Goal: Task Accomplishment & Management: Use online tool/utility

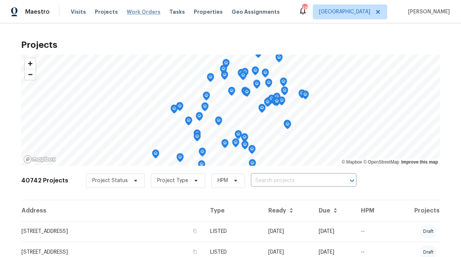
click at [146, 14] on span "Work Orders" at bounding box center [144, 11] width 34 height 7
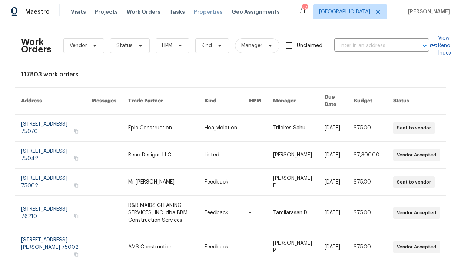
click at [194, 12] on span "Properties" at bounding box center [208, 11] width 29 height 7
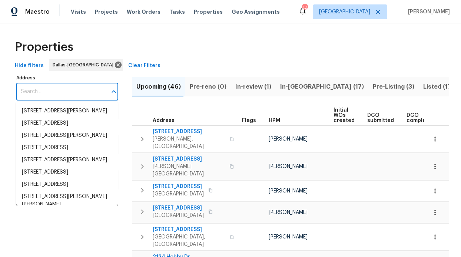
click at [49, 92] on input "Address" at bounding box center [61, 91] width 91 height 17
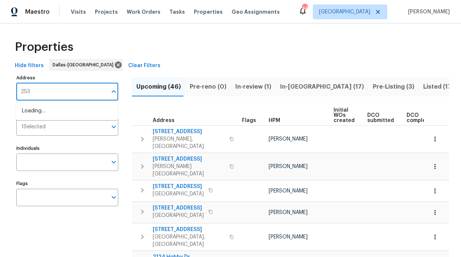
type input "253"
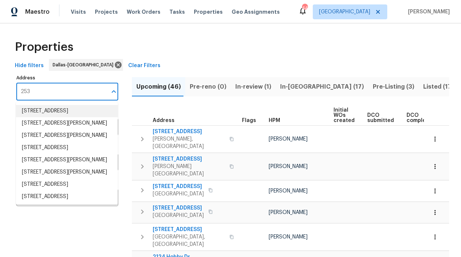
click at [49, 116] on li "253 Brookdale Dr Little Elm TX 75068" at bounding box center [67, 111] width 102 height 12
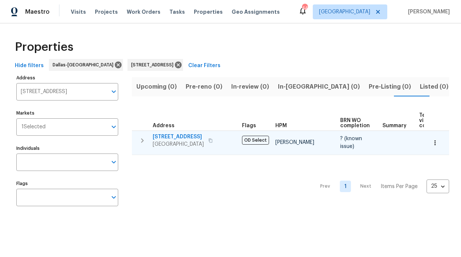
click at [179, 136] on span "[STREET_ADDRESS]" at bounding box center [178, 136] width 51 height 7
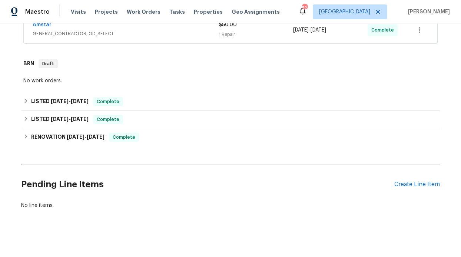
scroll to position [184, 0]
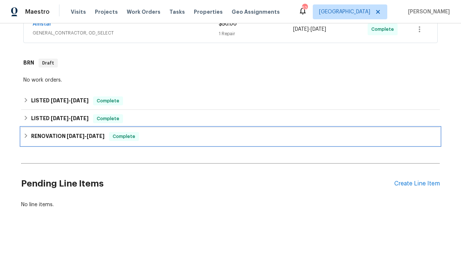
click at [56, 132] on h6 "RENOVATION [DATE] - [DATE]" at bounding box center [67, 136] width 73 height 9
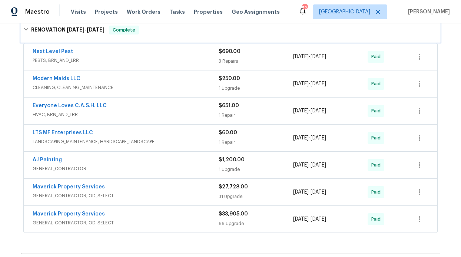
scroll to position [389, 0]
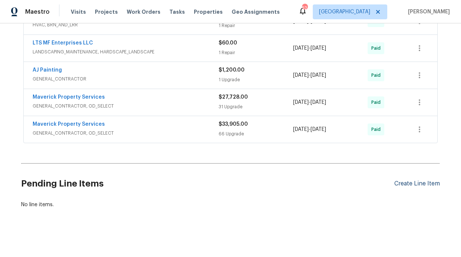
click at [424, 172] on div "Pending Line Items Create Line Item" at bounding box center [230, 184] width 419 height 34
click at [421, 180] on div "Create Line Item" at bounding box center [418, 183] width 46 height 7
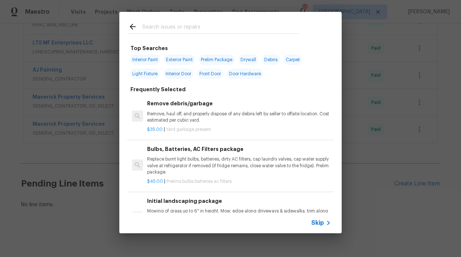
click at [322, 221] on span "Skip" at bounding box center [318, 222] width 13 height 7
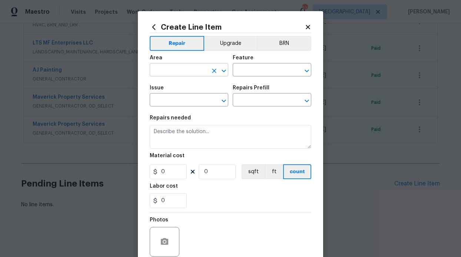
click at [170, 69] on input "text" at bounding box center [179, 70] width 58 height 11
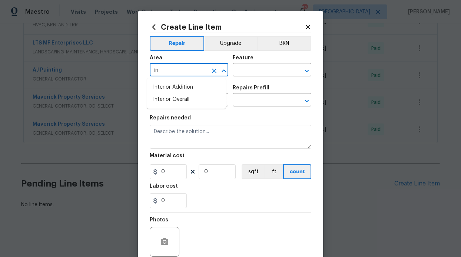
type input "i"
click at [171, 83] on li "Plumbing" at bounding box center [186, 87] width 79 height 12
type input "Plumbing"
click at [254, 73] on input "text" at bounding box center [262, 70] width 58 height 11
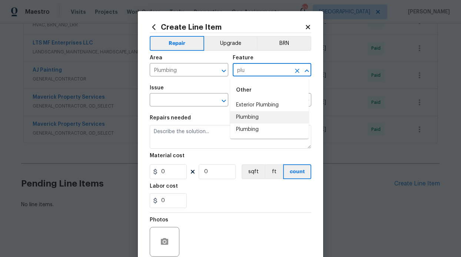
click at [256, 118] on li "Plumbing" at bounding box center [269, 117] width 79 height 12
type input "Plumbing"
click at [168, 101] on input "text" at bounding box center [179, 100] width 58 height 11
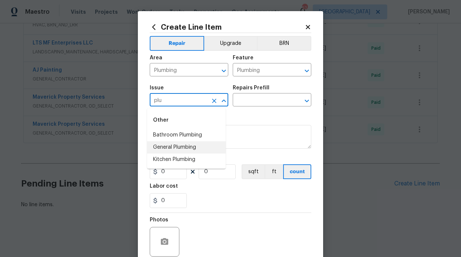
click at [173, 146] on li "General Plumbing" at bounding box center [186, 147] width 79 height 12
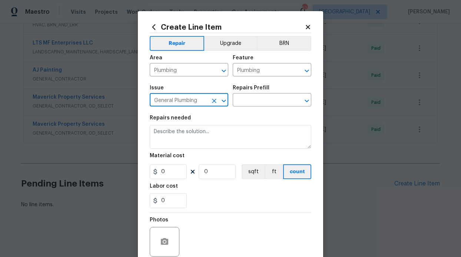
type input "General Plumbing"
click at [251, 94] on div "Repairs Prefill" at bounding box center [272, 90] width 79 height 10
click at [251, 99] on input "text" at bounding box center [262, 100] width 58 height 11
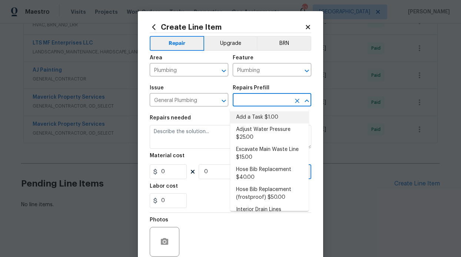
click at [252, 119] on li "Add a Task $1.00" at bounding box center [269, 117] width 79 height 12
type input "Add a Task $1.00"
type textarea "HPM to detail"
type input "1"
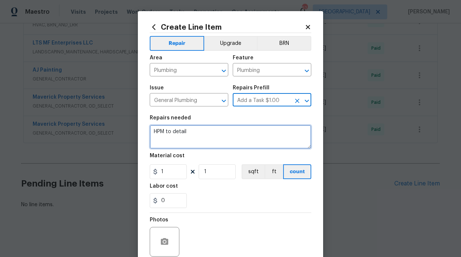
click at [188, 138] on textarea "HPM to detail" at bounding box center [231, 137] width 162 height 24
drag, startPoint x: 191, startPoint y: 134, endPoint x: 132, endPoint y: 132, distance: 58.6
click at [132, 132] on div "Create Line Item Repair Upgrade BRN Area Plumbing ​ Feature Plumbing ​ Issue Ge…" at bounding box center [230, 128] width 461 height 257
drag, startPoint x: 152, startPoint y: 132, endPoint x: 156, endPoint y: 132, distance: 3.8
click at [156, 132] on textarea "erwork" at bounding box center [231, 137] width 162 height 24
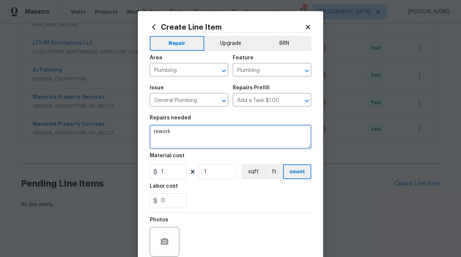
click at [189, 135] on textarea "rework" at bounding box center [231, 137] width 162 height 24
paste textarea "Let's address the inoperable tub/shower valve as rework. Also, can we see if an…"
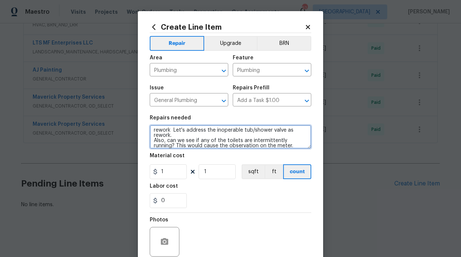
scroll to position [0, 0]
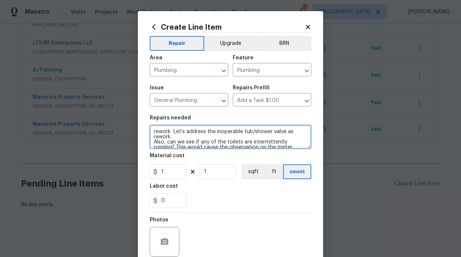
drag, startPoint x: 171, startPoint y: 131, endPoint x: 145, endPoint y: 127, distance: 25.6
click at [145, 127] on div "Create Line Item Repair Upgrade BRN Area Plumbing ​ Feature Plumbing ​ Issue Ge…" at bounding box center [230, 159] width 185 height 297
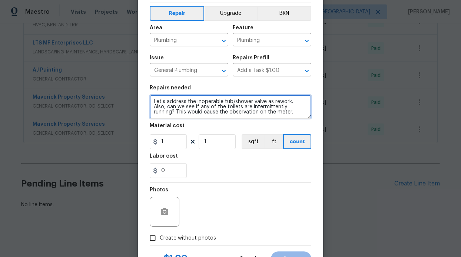
scroll to position [63, 0]
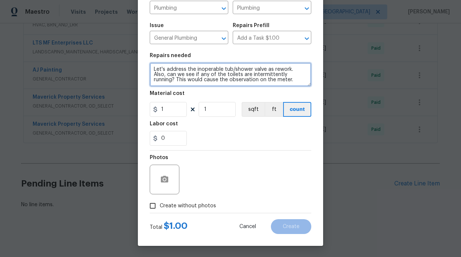
type textarea "Let's address the inoperable tub/shower valve as rework. Also, can we see if an…"
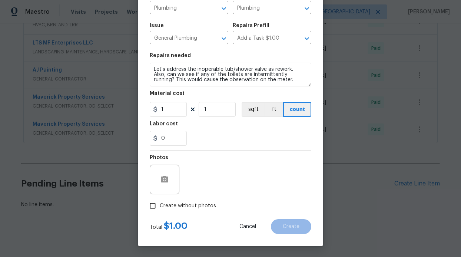
click at [163, 203] on span "Create without photos" at bounding box center [188, 206] width 56 height 8
click at [160, 203] on input "Create without photos" at bounding box center [153, 206] width 14 height 14
checkbox input "true"
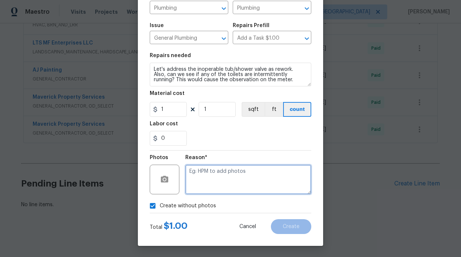
click at [195, 188] on textarea at bounding box center [248, 180] width 126 height 30
type textarea "GC will add photos"
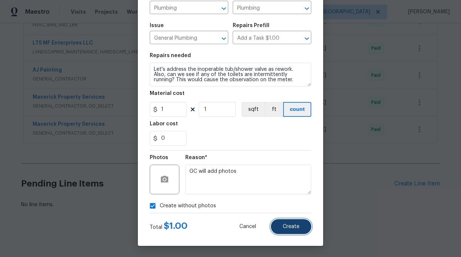
click at [305, 229] on button "Create" at bounding box center [291, 226] width 40 height 15
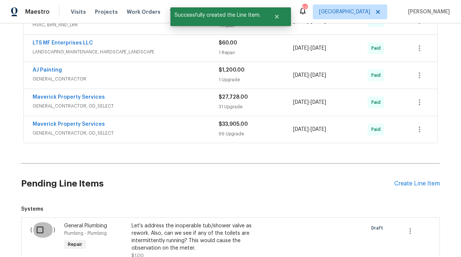
click at [36, 226] on input "checkbox" at bounding box center [42, 230] width 21 height 16
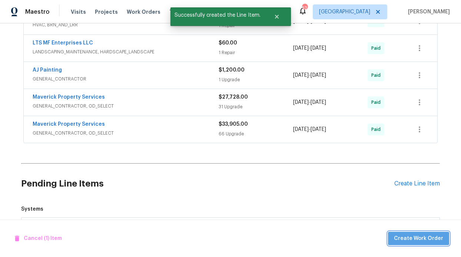
click at [424, 235] on span "Create Work Order" at bounding box center [418, 238] width 49 height 9
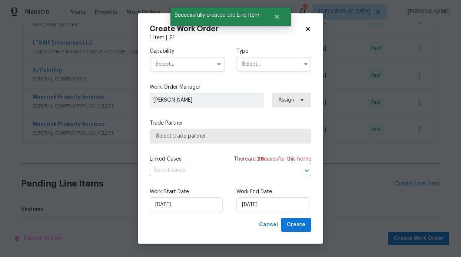
click at [185, 66] on input "text" at bounding box center [187, 64] width 75 height 15
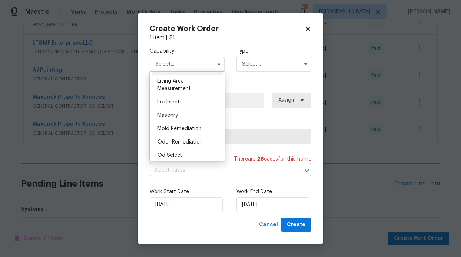
scroll to position [523, 0]
checkbox input "false"
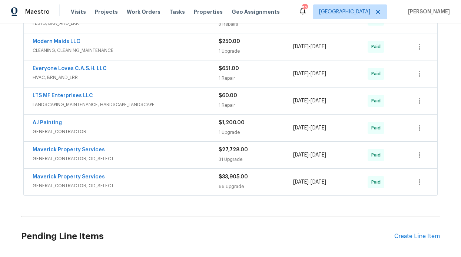
scroll to position [477, 0]
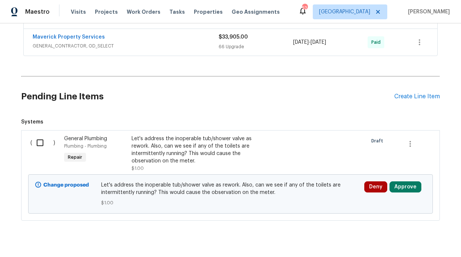
click at [187, 135] on div "Let's address the inoperable tub/shower valve as rework. Also, can we see if an…" at bounding box center [197, 150] width 131 height 30
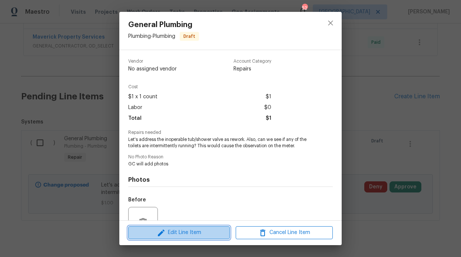
click at [185, 232] on span "Edit Line Item" at bounding box center [179, 232] width 97 height 9
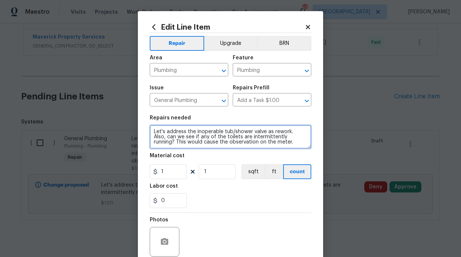
click at [304, 136] on textarea "Let's address the inoperable tub/shower valve as rework. Also, can we see if an…" at bounding box center [231, 137] width 162 height 24
type textarea "Let's address the inoperable tub/shower valve as rework. Also, can we see if an…"
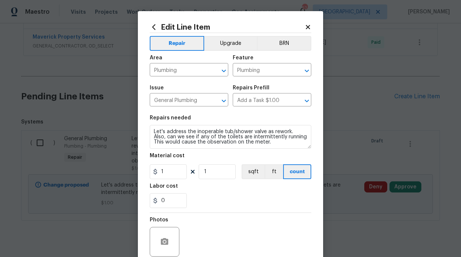
click at [209, 190] on div "Labor cost" at bounding box center [231, 189] width 162 height 10
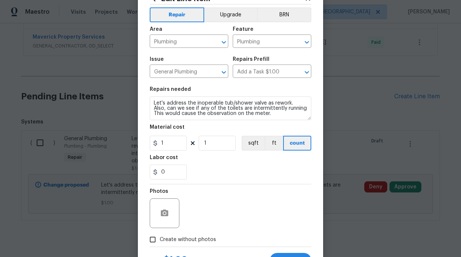
scroll to position [63, 0]
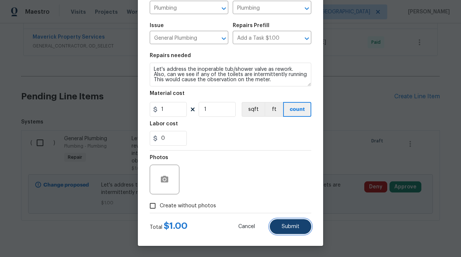
click at [273, 225] on button "Submit" at bounding box center [291, 226] width 42 height 15
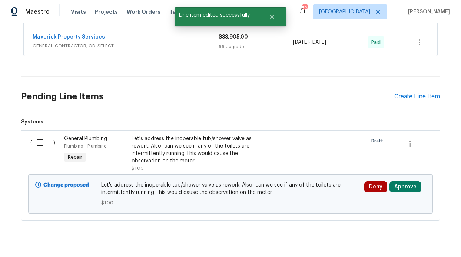
scroll to position [0, 0]
click at [39, 136] on input "checkbox" at bounding box center [42, 143] width 21 height 16
checkbox input "true"
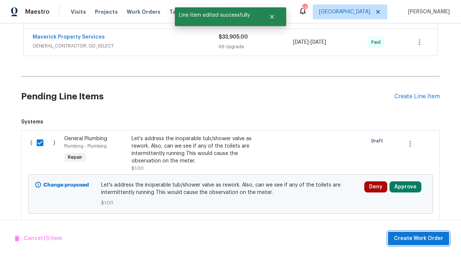
click at [429, 241] on span "Create Work Order" at bounding box center [418, 238] width 49 height 9
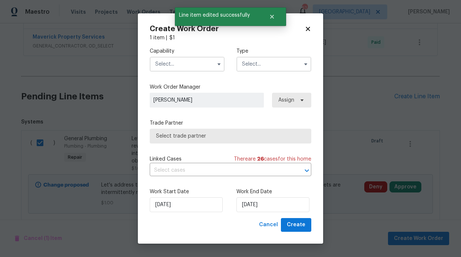
click at [196, 63] on input "text" at bounding box center [187, 64] width 75 height 15
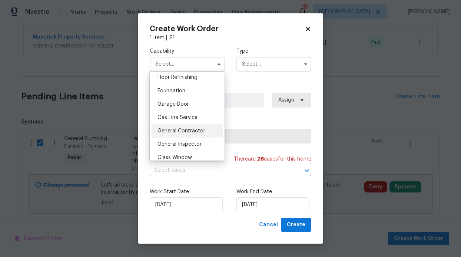
scroll to position [307, 0]
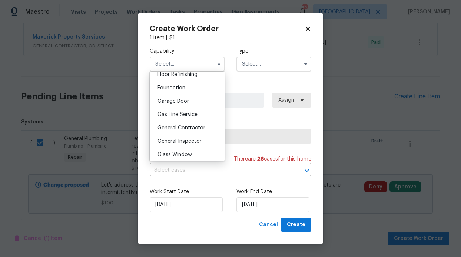
drag, startPoint x: 181, startPoint y: 136, endPoint x: 210, endPoint y: 115, distance: 35.4
click at [181, 131] on span "General Contractor" at bounding box center [182, 127] width 48 height 5
type input "General Contractor"
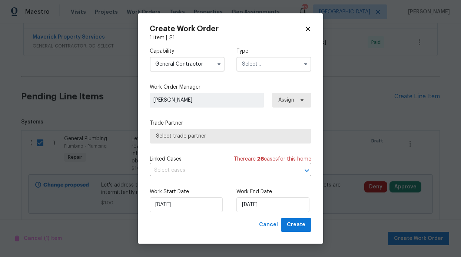
click at [260, 70] on input "text" at bounding box center [274, 64] width 75 height 15
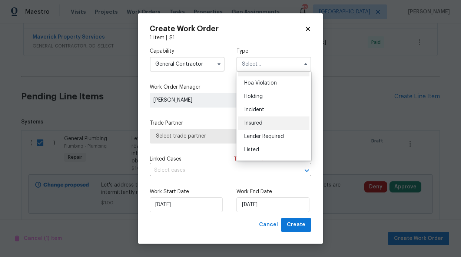
scroll to position [11, 0]
click at [260, 147] on div "Listed" at bounding box center [273, 148] width 71 height 13
type input "Listed"
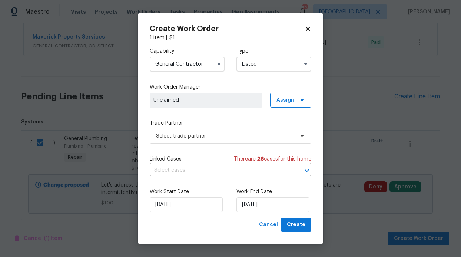
scroll to position [0, 0]
click at [299, 95] on span "Assign" at bounding box center [290, 100] width 41 height 15
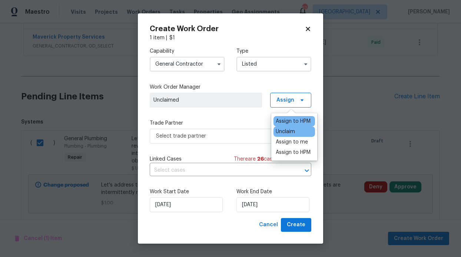
click at [303, 121] on div "Assign to HPM" at bounding box center [293, 121] width 35 height 7
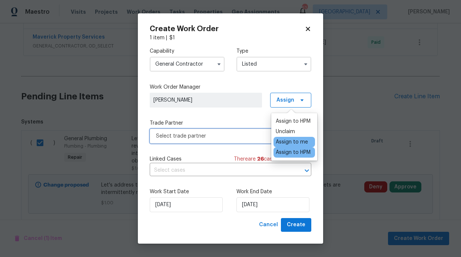
click at [237, 142] on span "Select trade partner" at bounding box center [231, 136] width 162 height 15
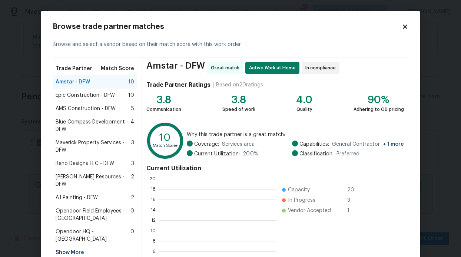
scroll to position [98, 111]
click at [83, 138] on div "Maverick Property Services - DFW 3" at bounding box center [95, 146] width 85 height 21
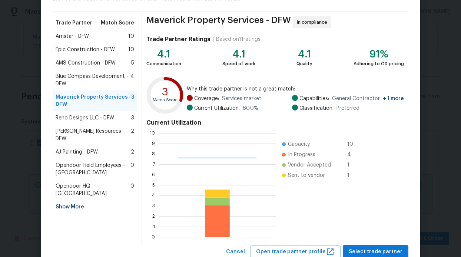
scroll to position [70, 0]
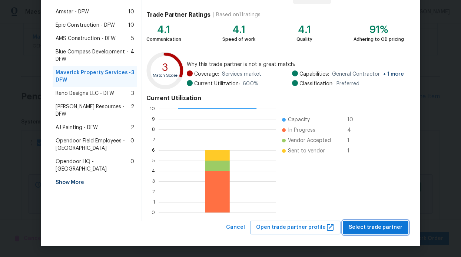
click at [375, 227] on span "Select trade partner" at bounding box center [376, 227] width 54 height 9
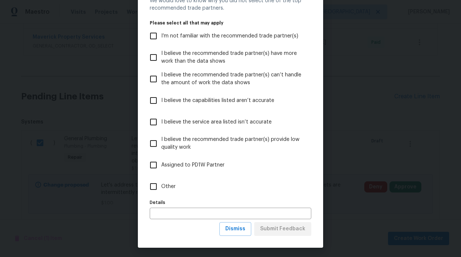
scroll to position [37, 0]
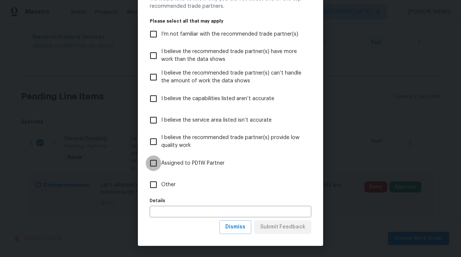
click at [150, 161] on input "Assigned to PD1W Partner" at bounding box center [154, 163] width 16 height 16
checkbox input "true"
click at [279, 231] on span "Submit Feedback" at bounding box center [282, 227] width 45 height 9
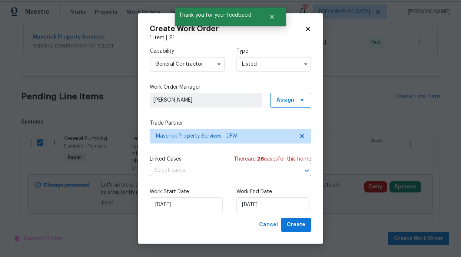
scroll to position [0, 0]
click at [294, 224] on span "Create" at bounding box center [296, 224] width 19 height 9
checkbox input "false"
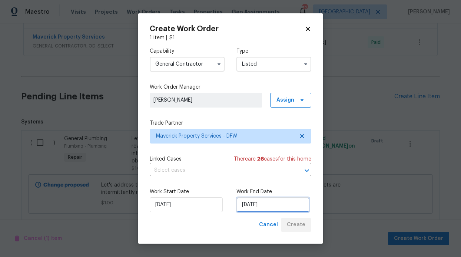
scroll to position [417, 0]
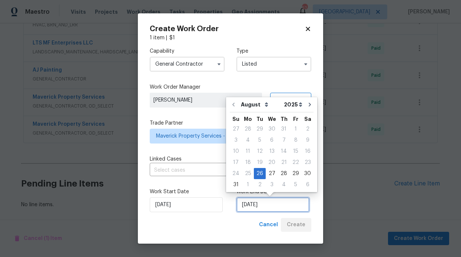
click at [281, 210] on input "[DATE]" at bounding box center [273, 204] width 73 height 15
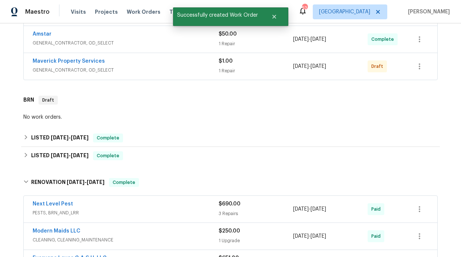
scroll to position [111, 0]
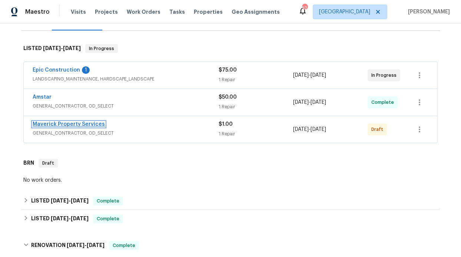
click at [91, 122] on link "Maverick Property Services" at bounding box center [69, 124] width 72 height 5
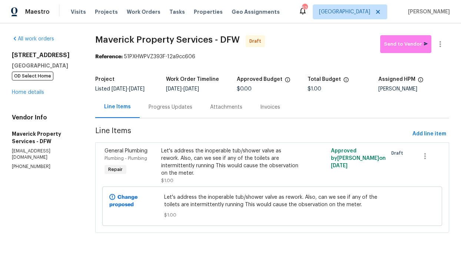
scroll to position [13, 0]
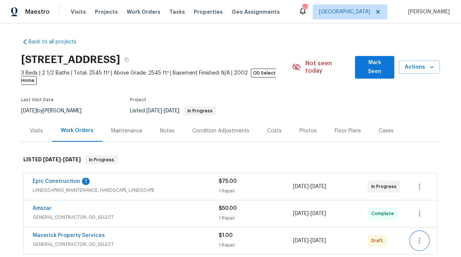
click at [413, 240] on button "button" at bounding box center [420, 241] width 18 height 18
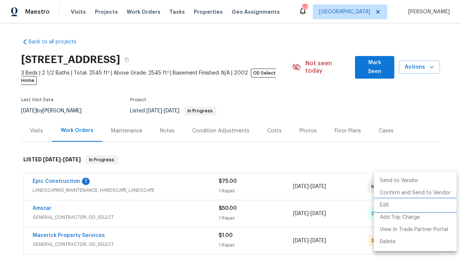
click at [403, 205] on li "Edit" at bounding box center [415, 205] width 83 height 12
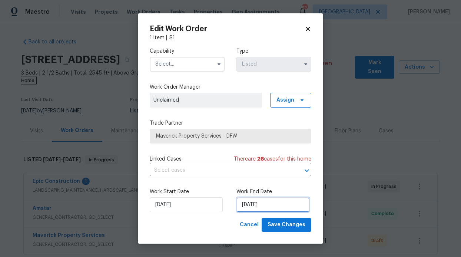
click at [238, 199] on input "[DATE]" at bounding box center [273, 204] width 73 height 15
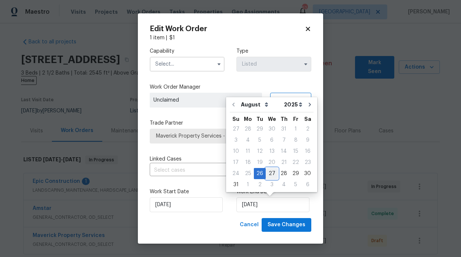
click at [269, 172] on div "27" at bounding box center [272, 173] width 12 height 10
type input "8/27/2025"
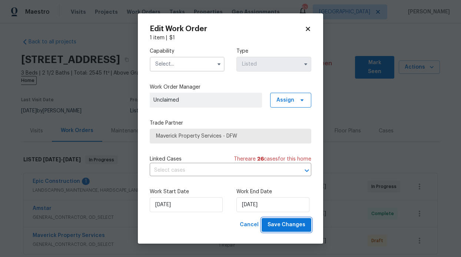
click at [298, 224] on span "Save Changes" at bounding box center [287, 224] width 38 height 9
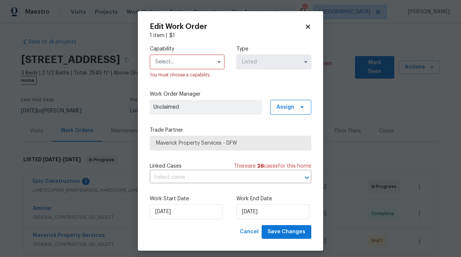
click at [447, 211] on body "Maestro Visits Projects Work Orders Tasks Properties Geo Assignments 52 Dallas …" at bounding box center [230, 128] width 461 height 257
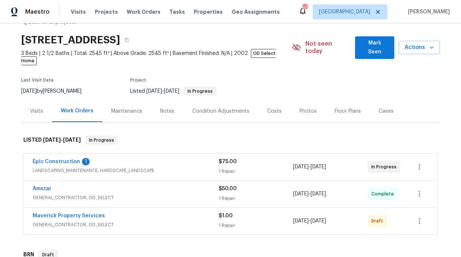
scroll to position [22, 0]
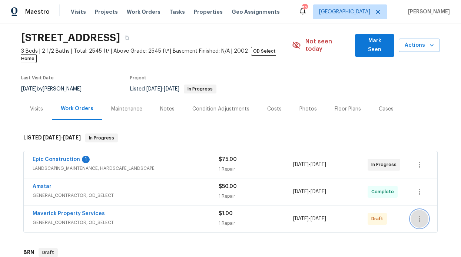
click at [425, 212] on button "button" at bounding box center [420, 219] width 18 height 18
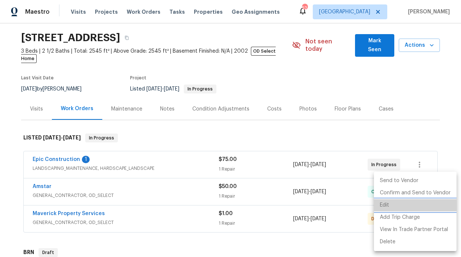
click at [427, 199] on li "Edit" at bounding box center [415, 205] width 83 height 12
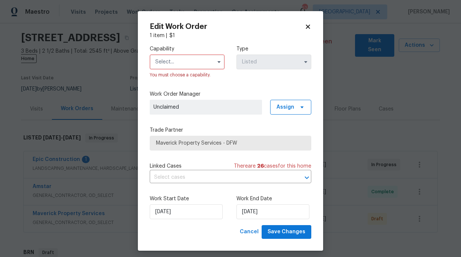
drag, startPoint x: 427, startPoint y: 199, endPoint x: 375, endPoint y: 183, distance: 55.0
click at [310, 228] on div "Edit Work Order 1 item | $ 1 Capability You must choose a capability. Type List…" at bounding box center [230, 131] width 185 height 240
click at [297, 228] on span "Save Changes" at bounding box center [287, 231] width 38 height 9
click at [189, 61] on input "text" at bounding box center [187, 62] width 75 height 15
click at [296, 21] on div "Edit Work Order 1 item | $ 1 Capability Agent Appliance Bathtub Resurfacing BRN…" at bounding box center [230, 131] width 185 height 240
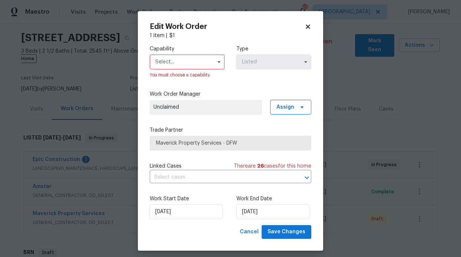
click at [305, 25] on div "Edit Work Order 1 item | $ 1 Capability Agent Appliance Bathtub Resurfacing BRN…" at bounding box center [230, 131] width 185 height 240
click at [307, 28] on icon at bounding box center [308, 26] width 4 height 4
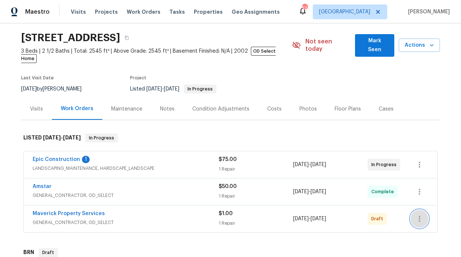
click at [419, 215] on icon "button" at bounding box center [419, 218] width 9 height 9
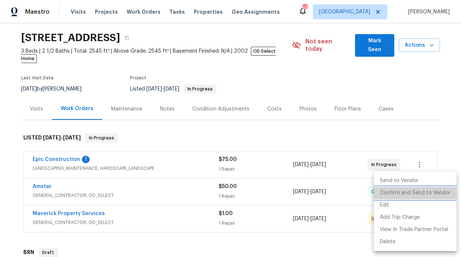
click at [420, 194] on li "Confirm and Send to Vendor" at bounding box center [415, 193] width 83 height 12
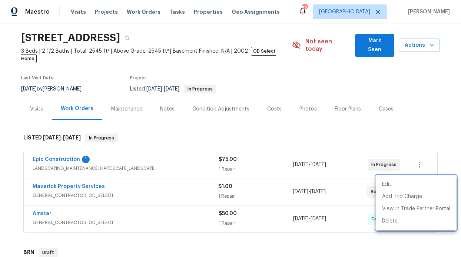
click at [425, 118] on div at bounding box center [230, 128] width 461 height 257
